Goal: Task Accomplishment & Management: Use online tool/utility

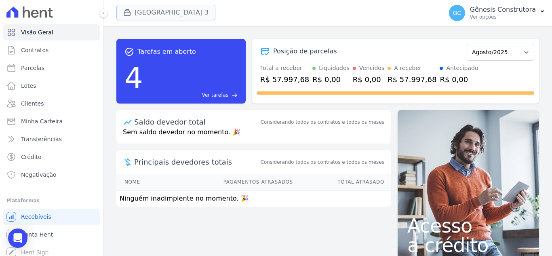
click at [146, 12] on button "[GEOGRAPHIC_DATA] 3" at bounding box center [165, 12] width 99 height 15
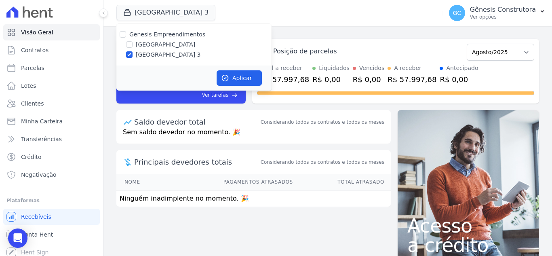
click at [141, 45] on label "[GEOGRAPHIC_DATA]" at bounding box center [165, 44] width 59 height 8
click at [132, 45] on input "[GEOGRAPHIC_DATA]" at bounding box center [129, 44] width 6 height 6
checkbox input "true"
click at [140, 55] on label "[GEOGRAPHIC_DATA] 3" at bounding box center [168, 54] width 65 height 8
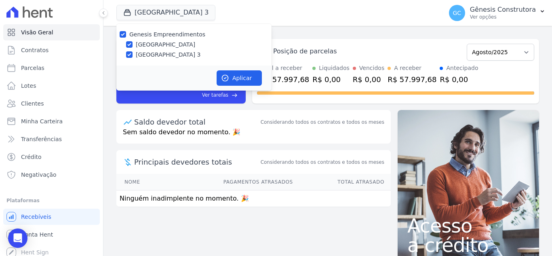
click at [132, 55] on input "[GEOGRAPHIC_DATA] 3" at bounding box center [129, 54] width 6 height 6
checkbox input "false"
click at [232, 80] on button "Aplicar" at bounding box center [238, 77] width 45 height 15
